Goal: Navigation & Orientation: Find specific page/section

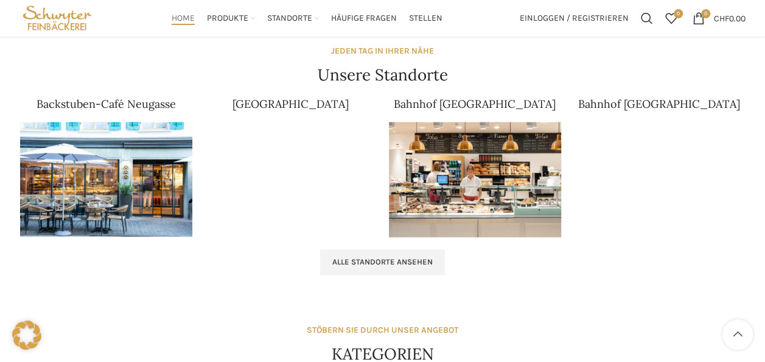
scroll to position [730, 0]
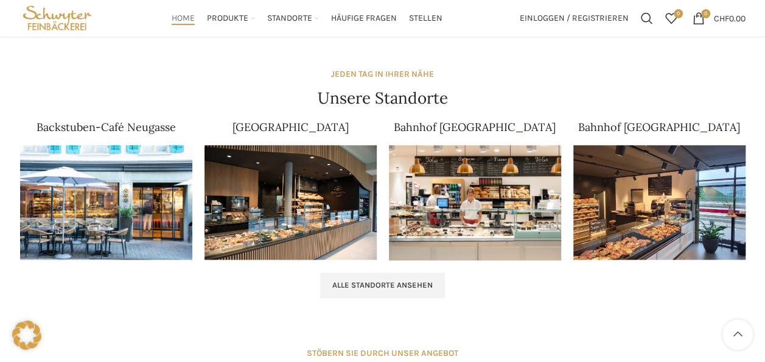
click at [281, 194] on img at bounding box center [291, 202] width 172 height 115
click at [404, 290] on link "Alle Standorte ansehen" at bounding box center [382, 285] width 125 height 26
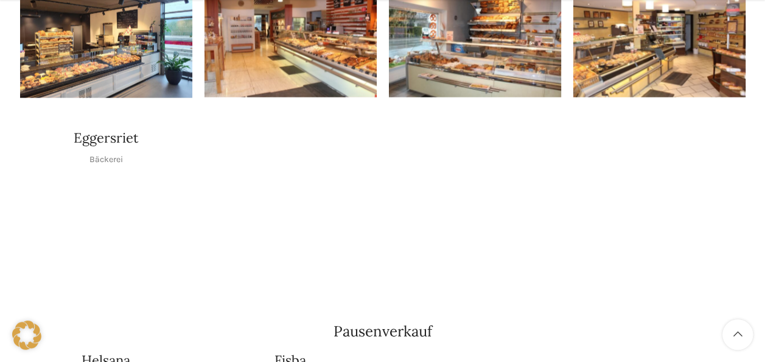
scroll to position [1035, 0]
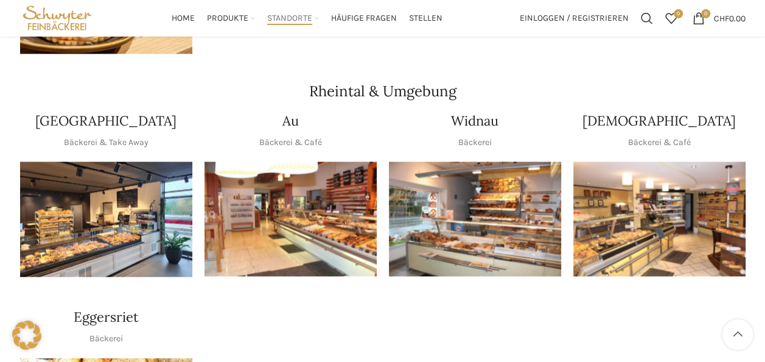
click at [312, 203] on img "1 / 1" at bounding box center [291, 218] width 172 height 115
click at [503, 217] on img "1 / 1" at bounding box center [475, 218] width 172 height 115
click at [93, 203] on img "1 / 1" at bounding box center [106, 218] width 172 height 115
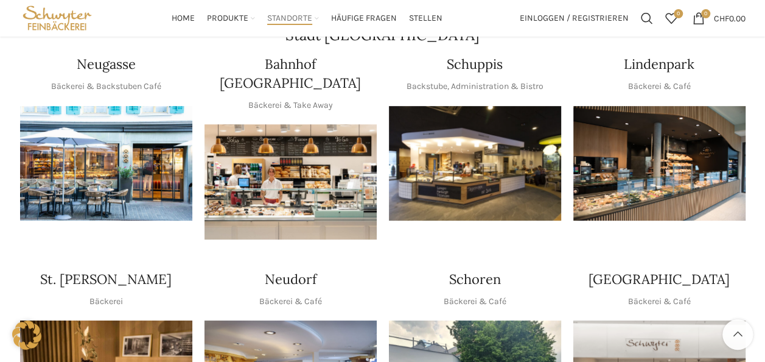
scroll to position [0, 0]
